Goal: Task Accomplishment & Management: Manage account settings

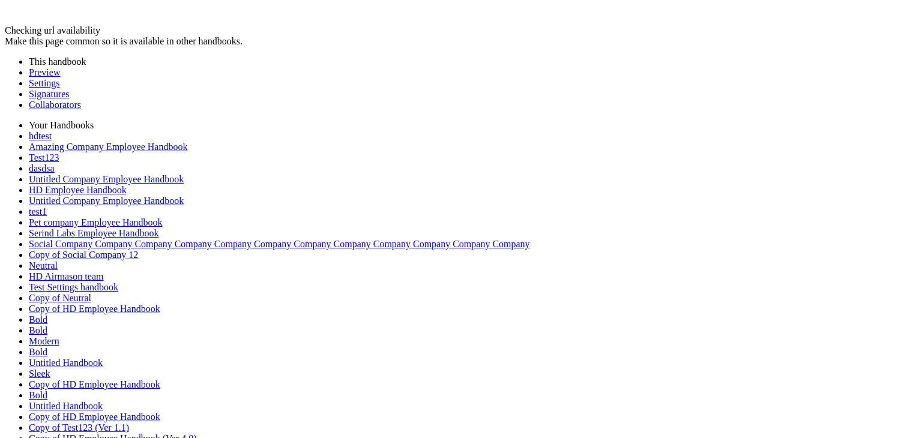
type input "*"
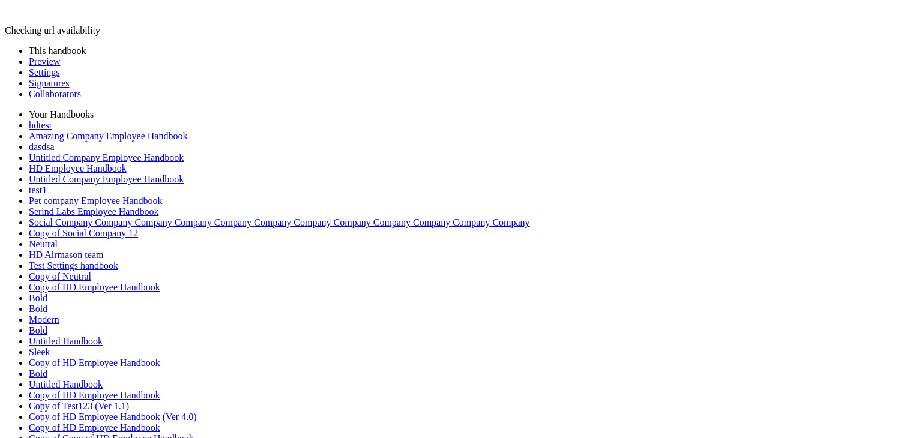
scroll to position [3710, 0]
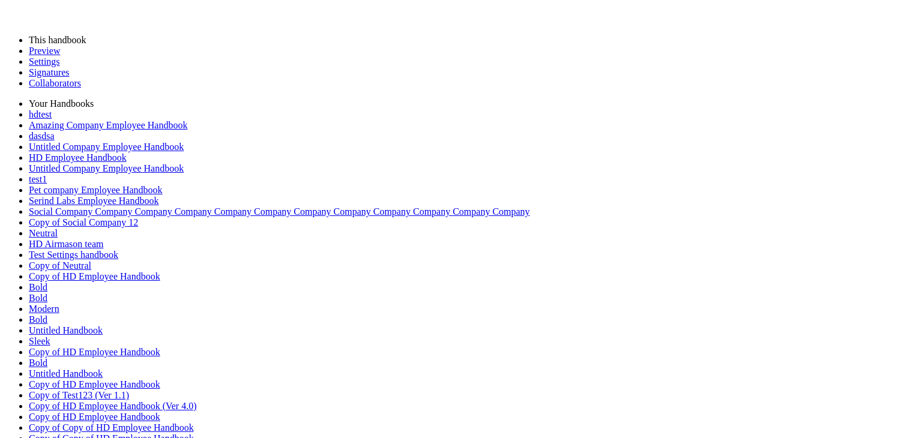
scroll to position [3625, 0]
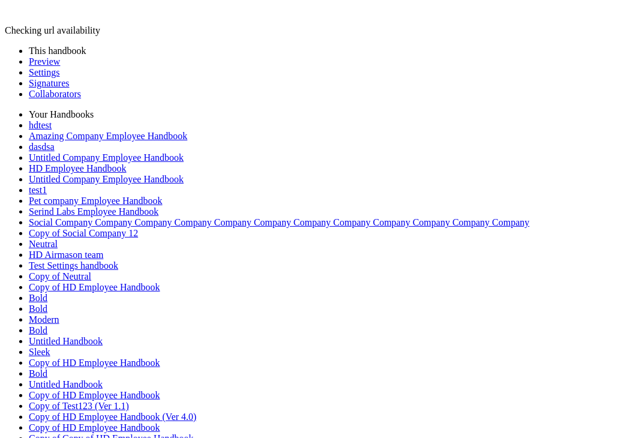
scroll to position [3625, 0]
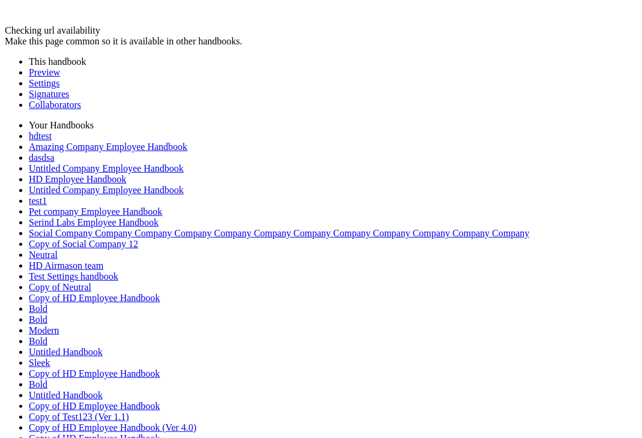
type input "**********"
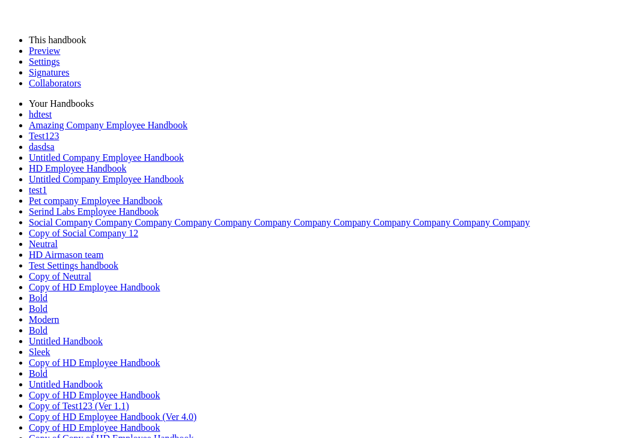
scroll to position [273, 0]
